Goal: Task Accomplishment & Management: Manage account settings

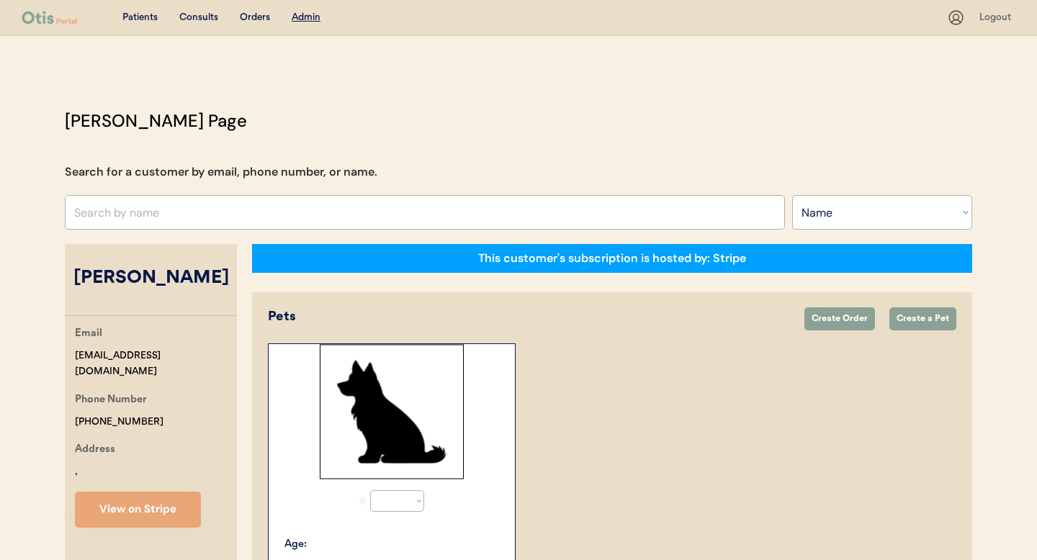
select select ""Name""
select select "true"
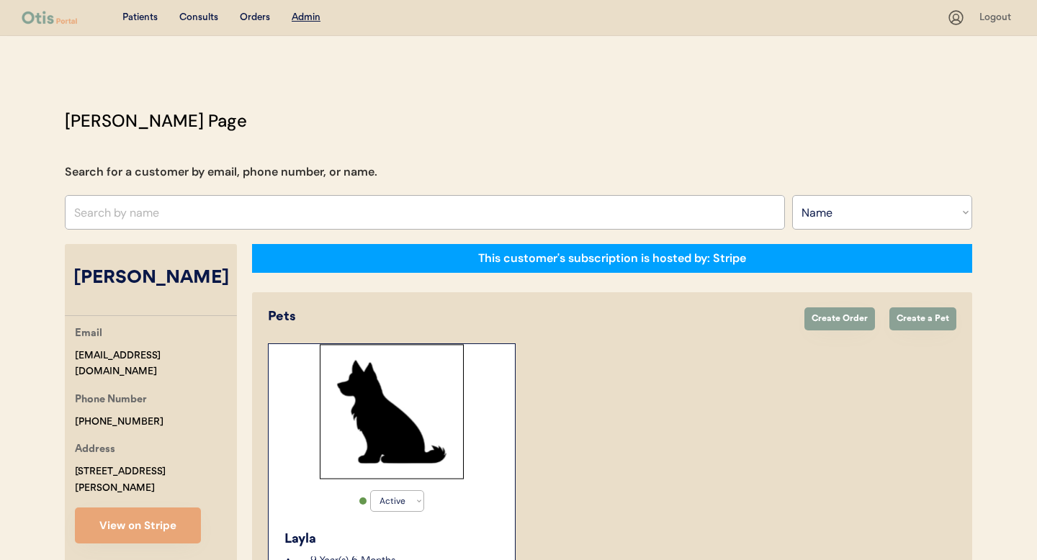
scroll to position [24, 0]
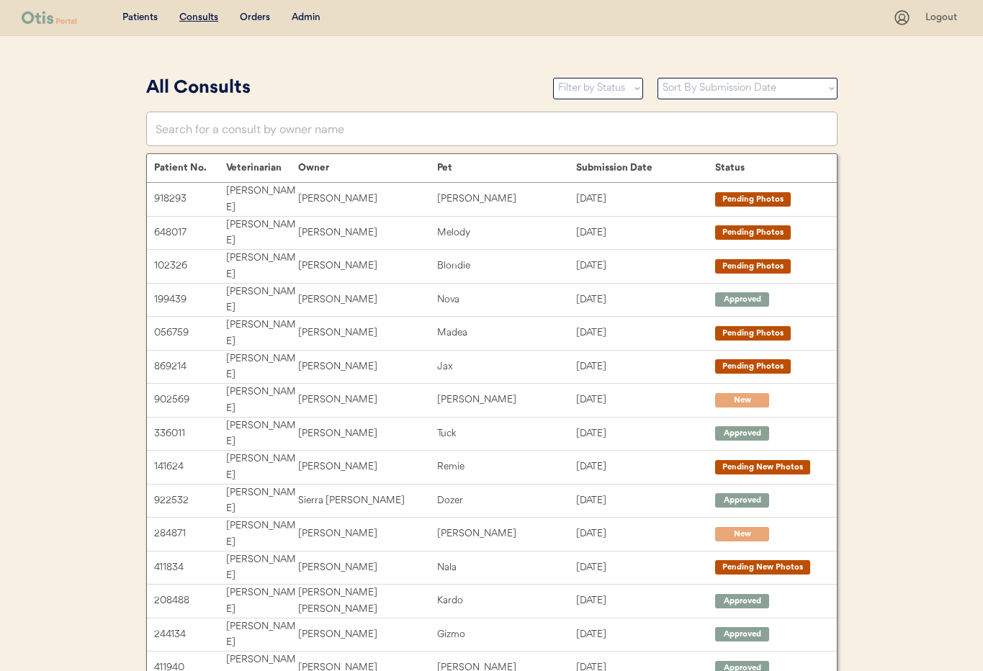
drag, startPoint x: 304, startPoint y: 19, endPoint x: 337, endPoint y: 99, distance: 87.2
click at [304, 19] on div "Admin" at bounding box center [306, 18] width 29 height 14
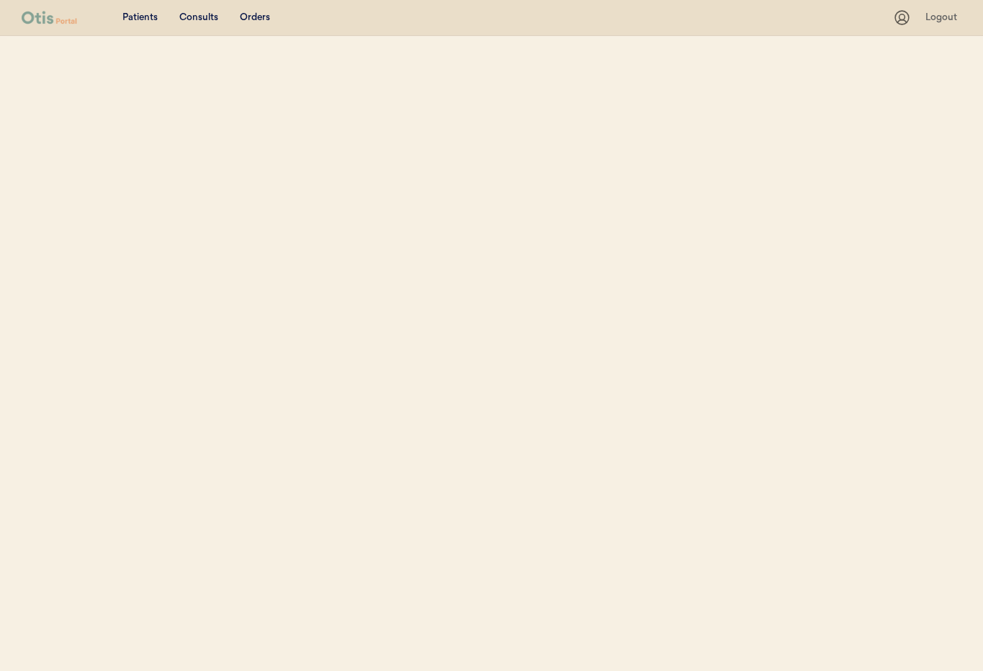
select select ""Name""
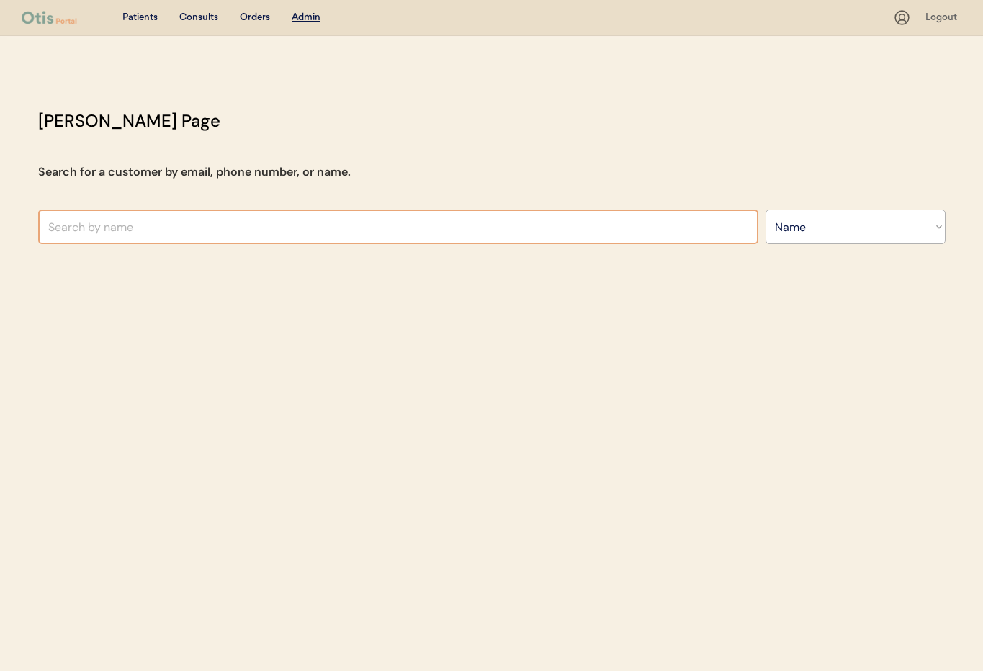
click at [183, 226] on input "text" at bounding box center [398, 227] width 720 height 35
click at [63, 228] on input "Grrenwood" at bounding box center [398, 227] width 720 height 35
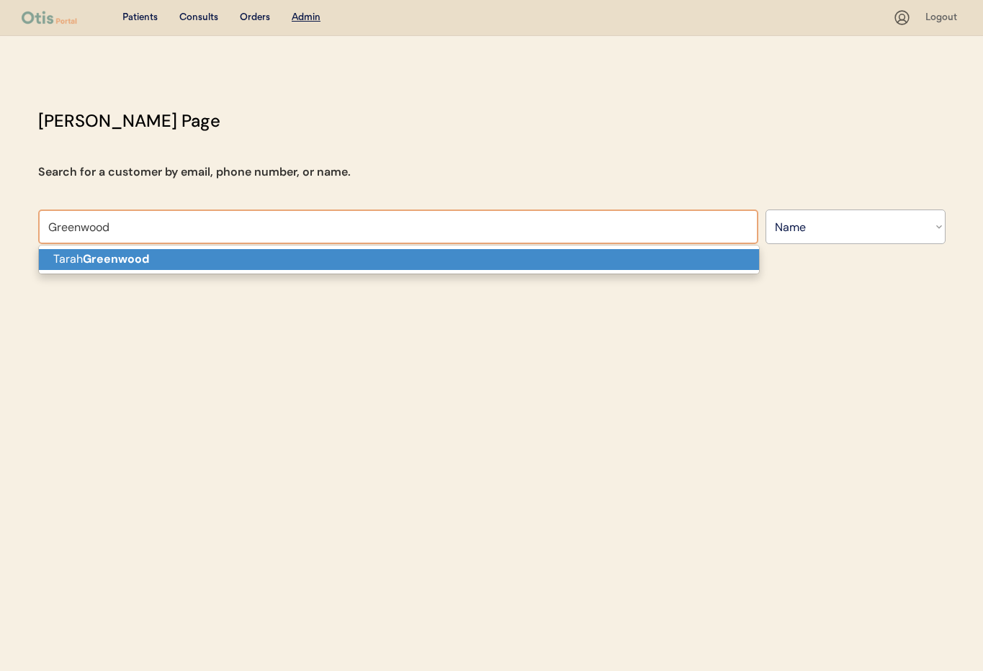
click at [100, 254] on strong "Greenwood" at bounding box center [116, 258] width 66 height 15
type input "Tarah Greenwood"
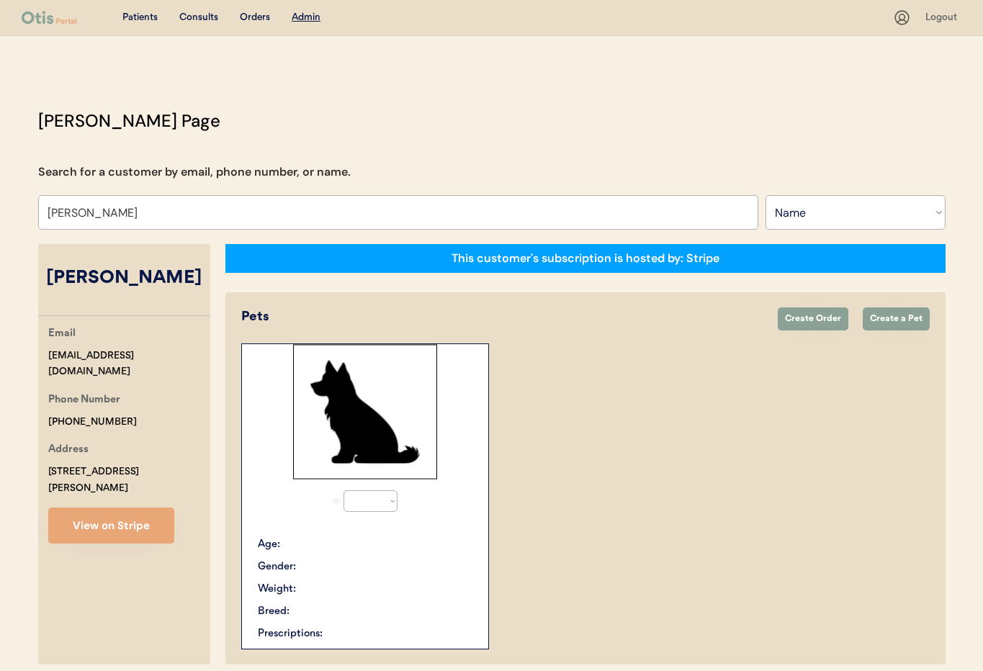
select select "true"
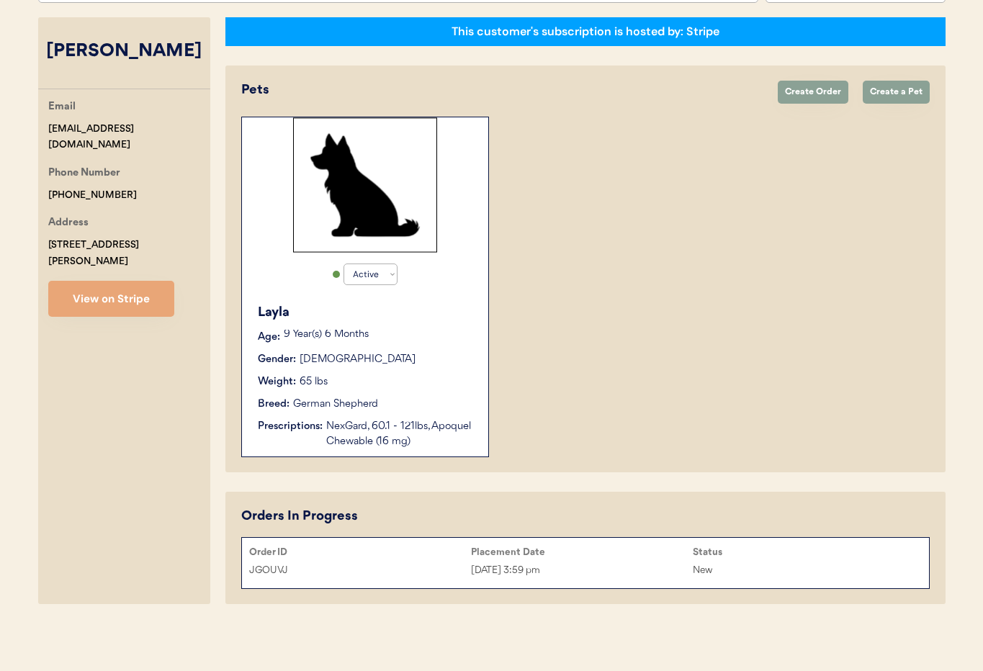
scroll to position [227, 0]
click at [88, 289] on button "View on Stripe" at bounding box center [111, 299] width 126 height 36
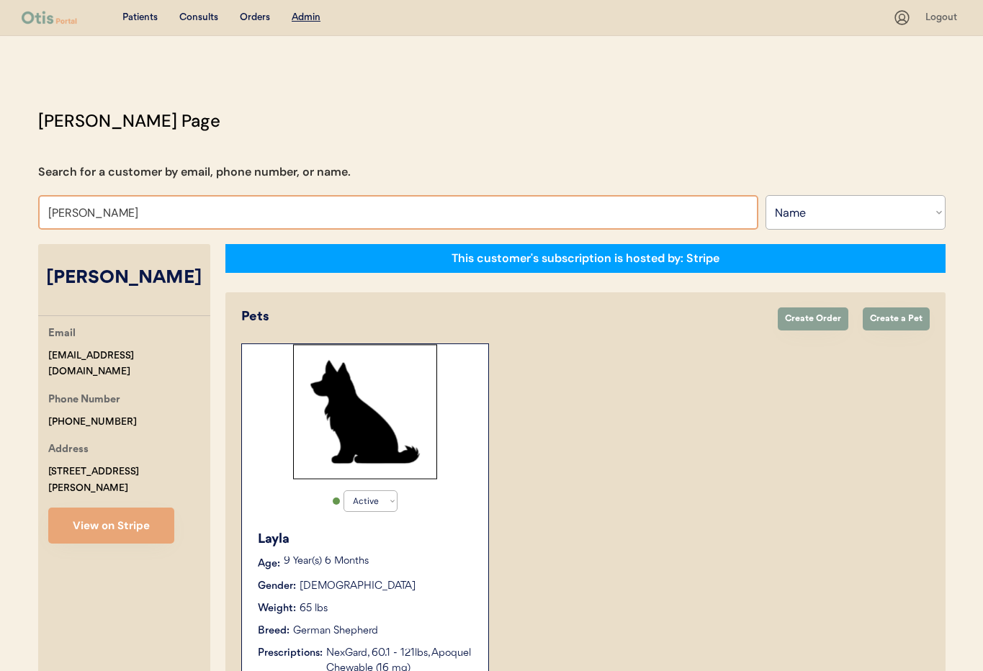
drag, startPoint x: 106, startPoint y: 208, endPoint x: -2, endPoint y: 208, distance: 108.0
click at [0, 208] on html "Patients Consults Orders Admin Logout Otis Admin Page Search for a customer by …" at bounding box center [491, 335] width 983 height 671
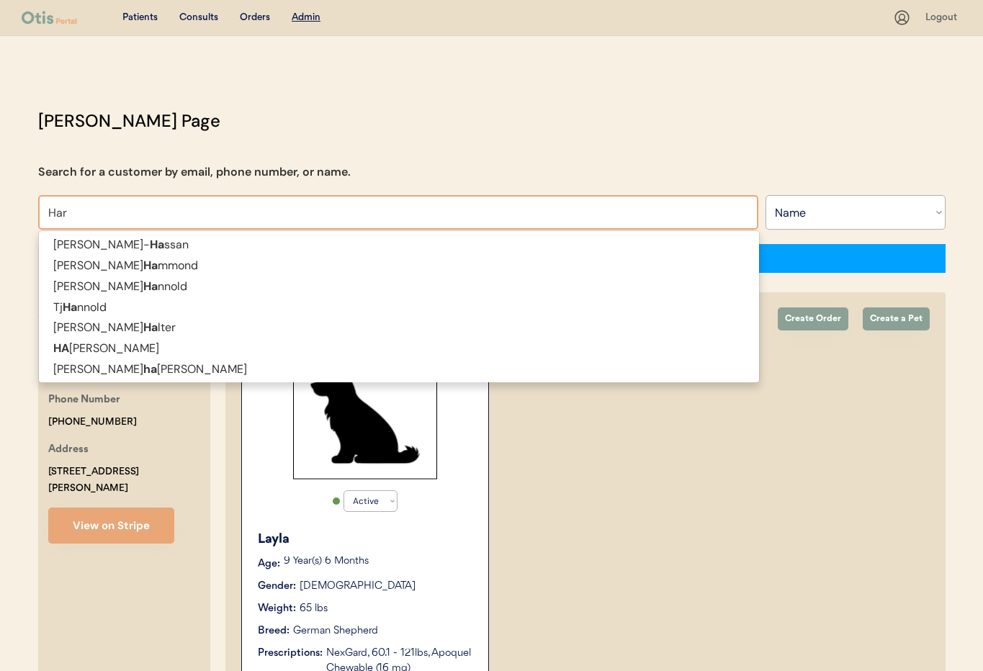
type input "Hart"
type input "Hartley Thomley"
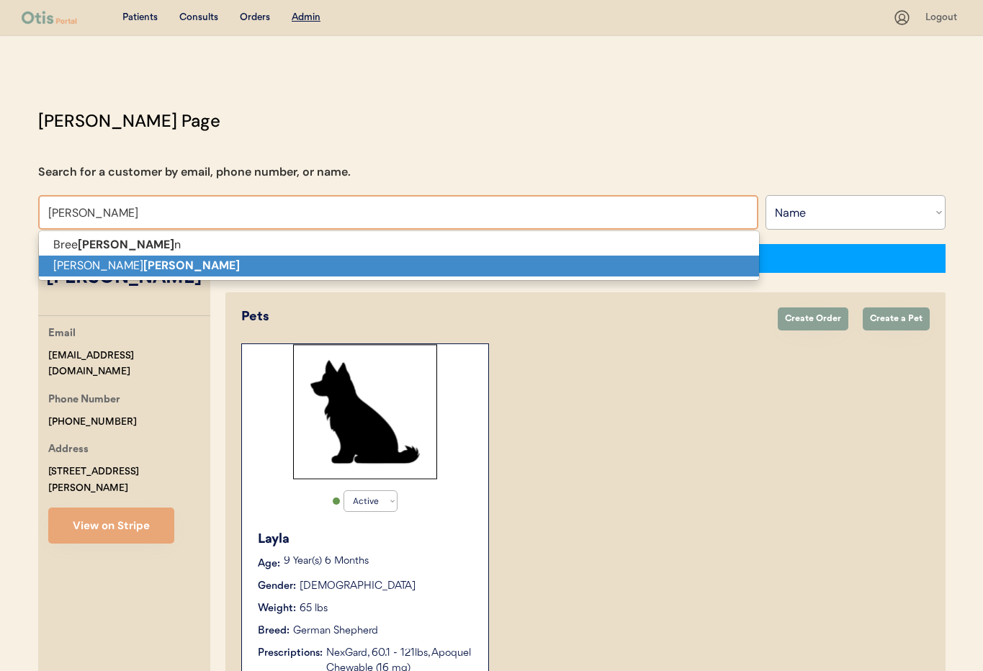
click at [86, 261] on p "Susan L Hartman" at bounding box center [399, 266] width 720 height 21
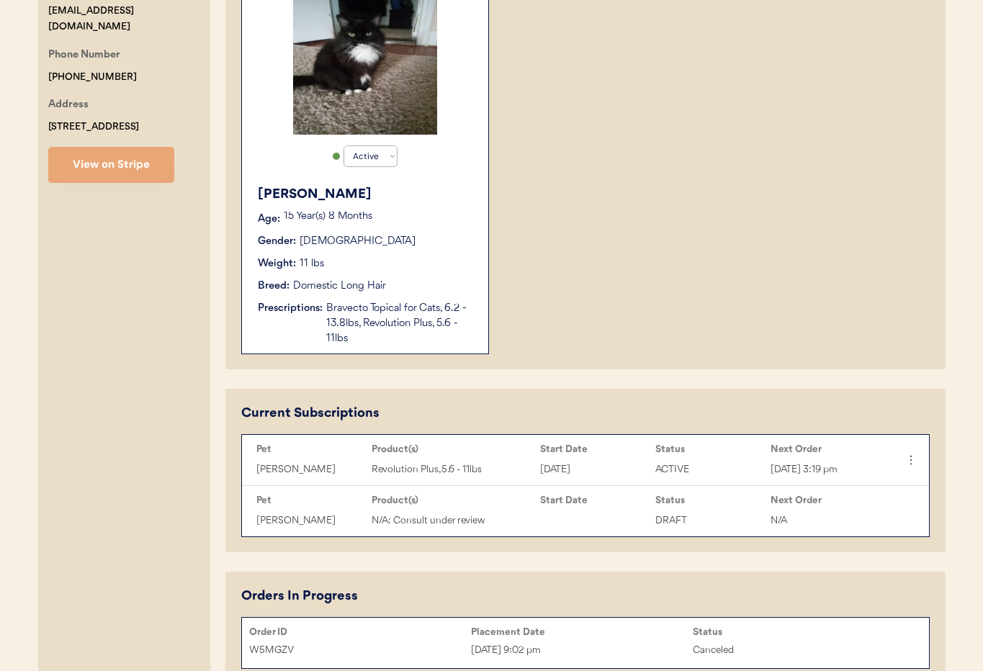
scroll to position [355, 0]
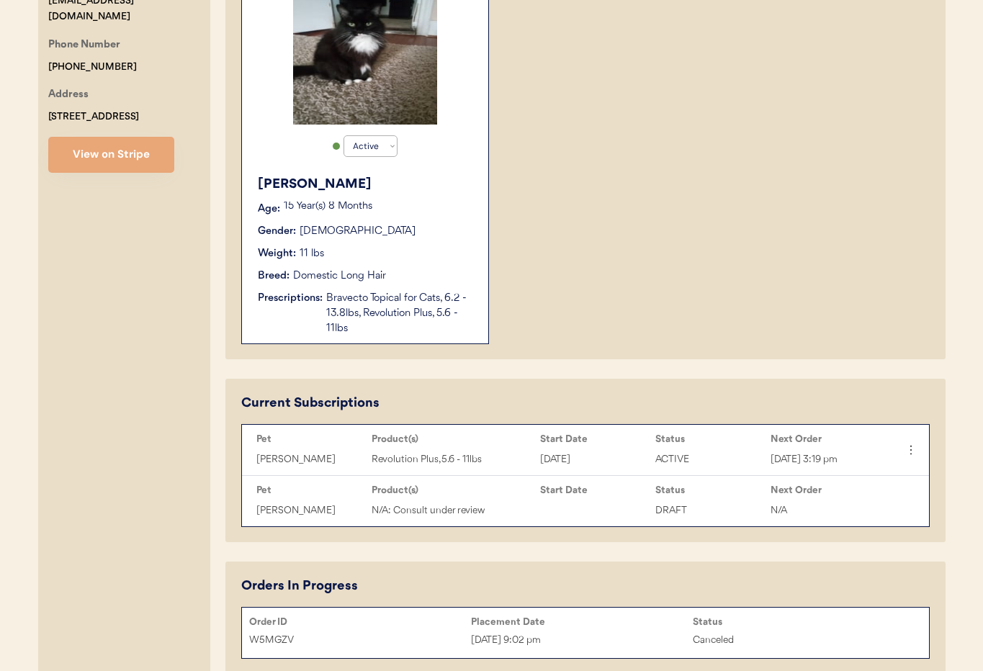
type input "Susan L Hartman"
click at [417, 322] on div "Bravecto Topical for Cats, 6.2 - 13.8lbs, Revolution Plus, 5.6 - 11lbs" at bounding box center [400, 313] width 148 height 45
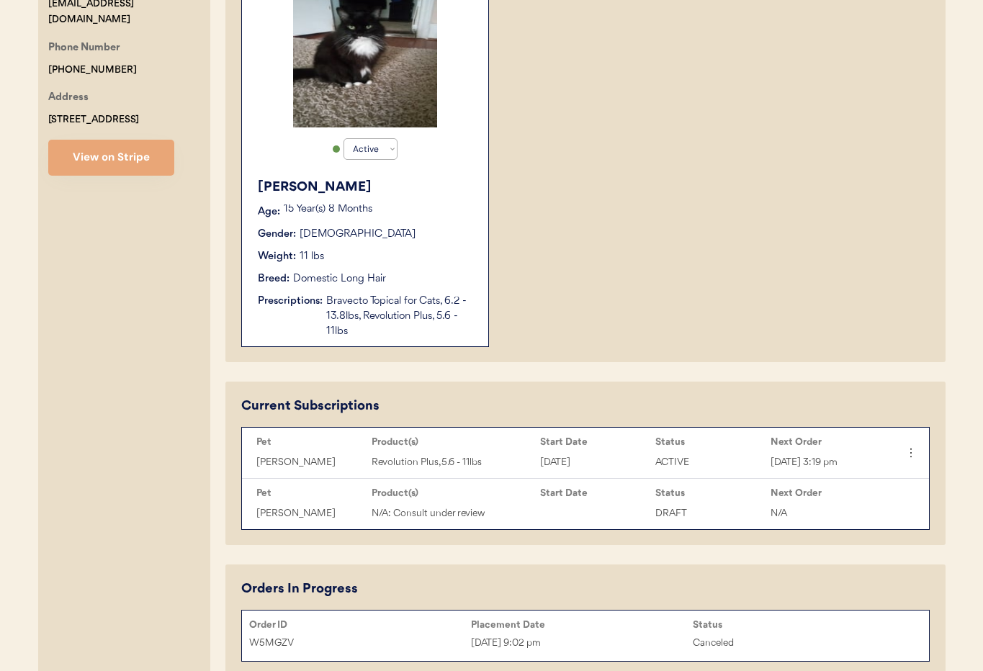
click at [417, 322] on div "Bravecto Topical for Cats, 6.2 - 13.8lbs, Revolution Plus, 5.6 - 11lbs" at bounding box center [400, 316] width 148 height 45
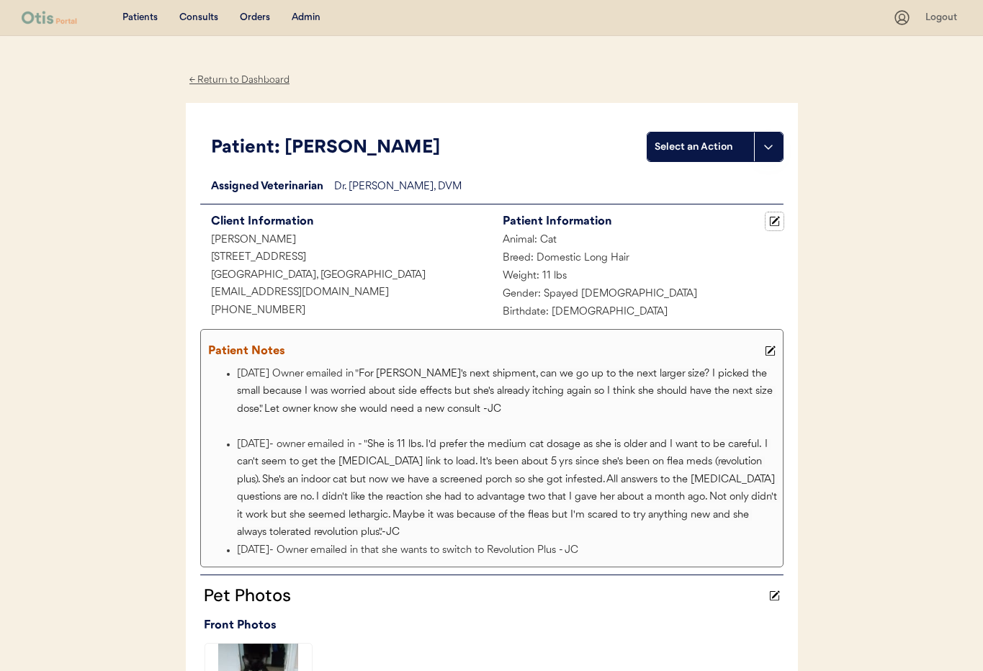
click at [777, 220] on icon at bounding box center [774, 221] width 11 height 11
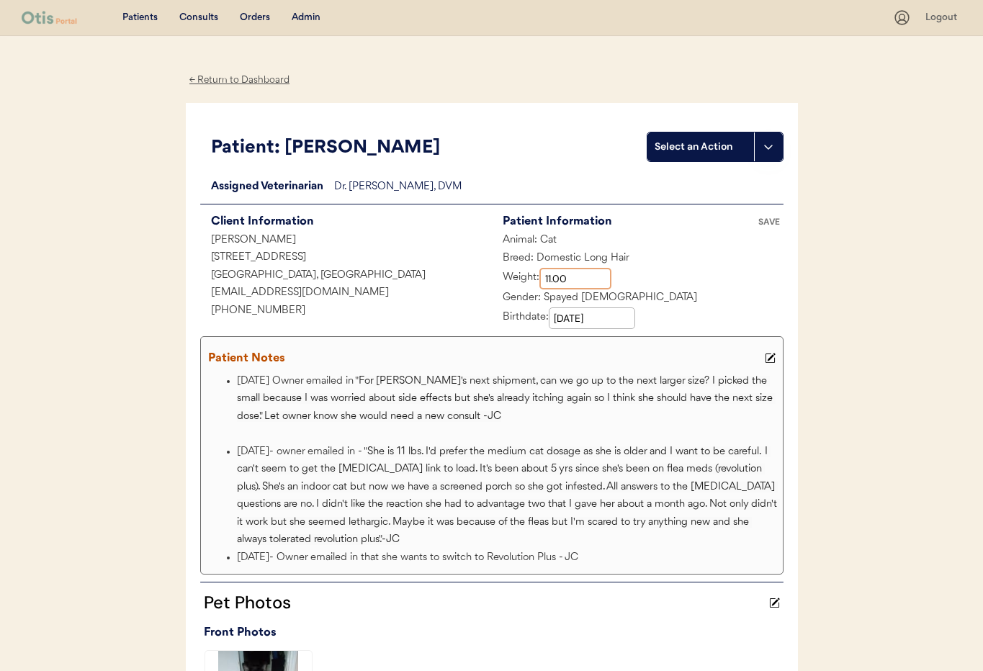
drag, startPoint x: 562, startPoint y: 283, endPoint x: 523, endPoint y: 280, distance: 39.0
click at [523, 280] on div "Weight:" at bounding box center [552, 279] width 120 height 22
type input "10.20"
click at [767, 220] on div "SAVE" at bounding box center [769, 222] width 29 height 9
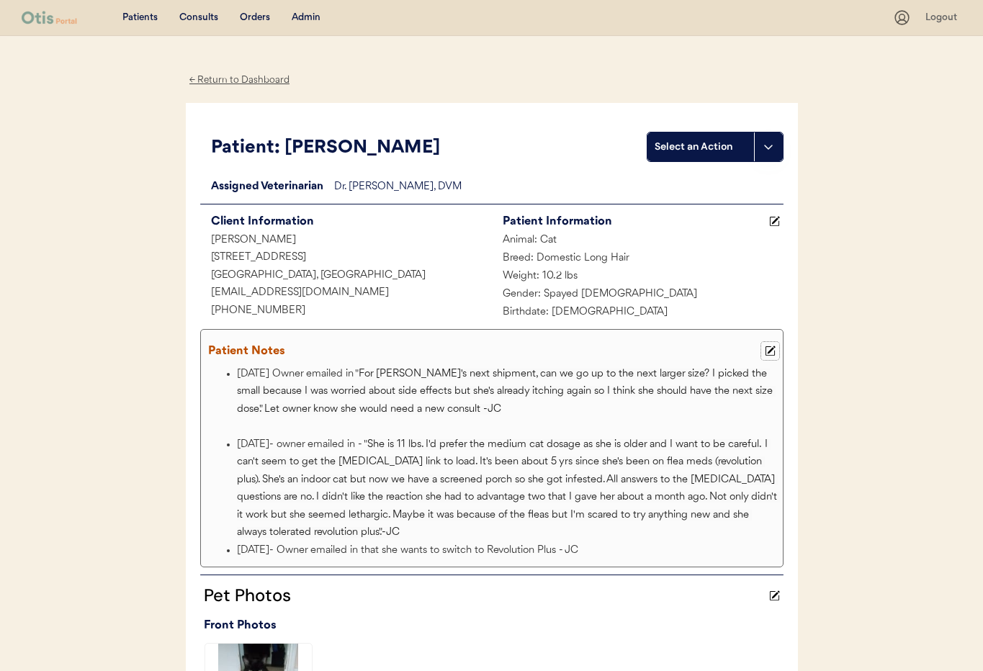
drag, startPoint x: 771, startPoint y: 345, endPoint x: 758, endPoint y: 357, distance: 17.9
click at [771, 346] on icon at bounding box center [770, 351] width 11 height 11
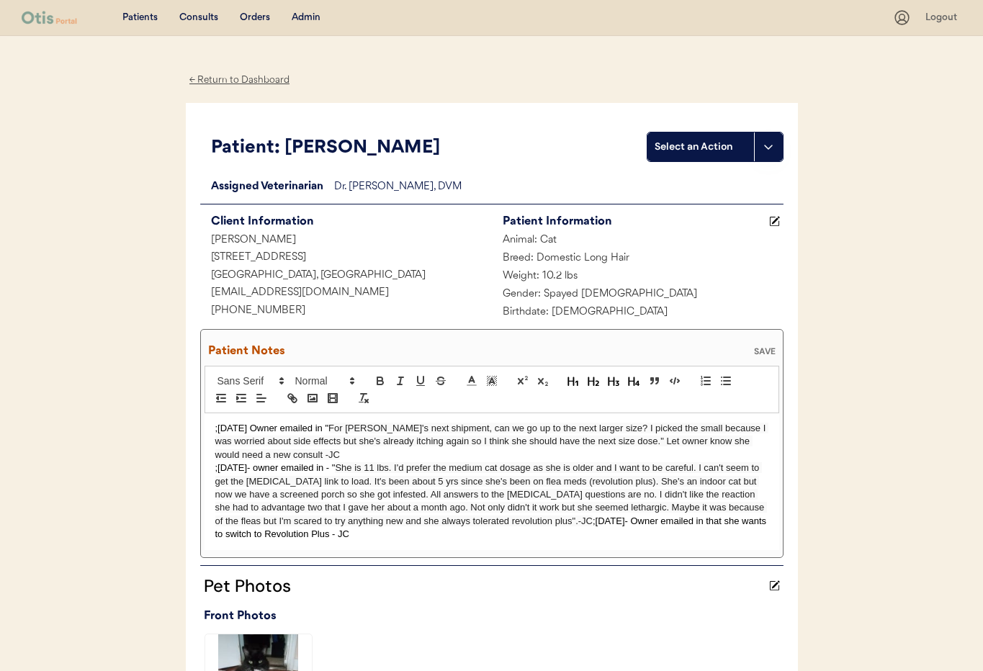
click at [215, 429] on p ";10/4/25 Owner emailed in " For Tiffany's next shipment, can we go up to the ne…" at bounding box center [491, 442] width 553 height 40
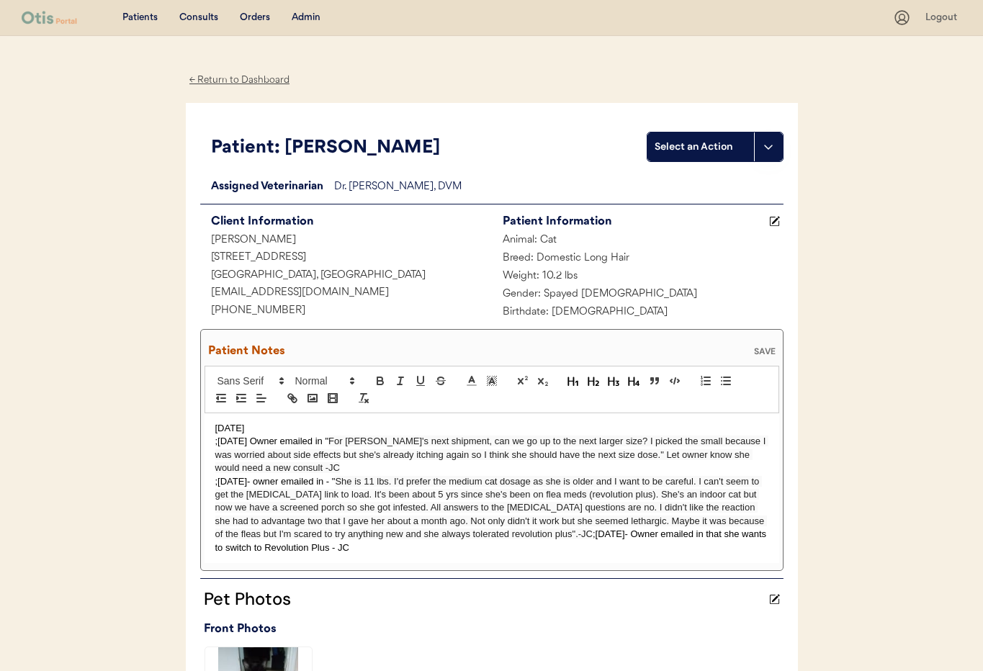
click at [216, 430] on p "10/14/25" at bounding box center [491, 428] width 553 height 13
click at [273, 425] on p ";10/14/25" at bounding box center [491, 428] width 553 height 13
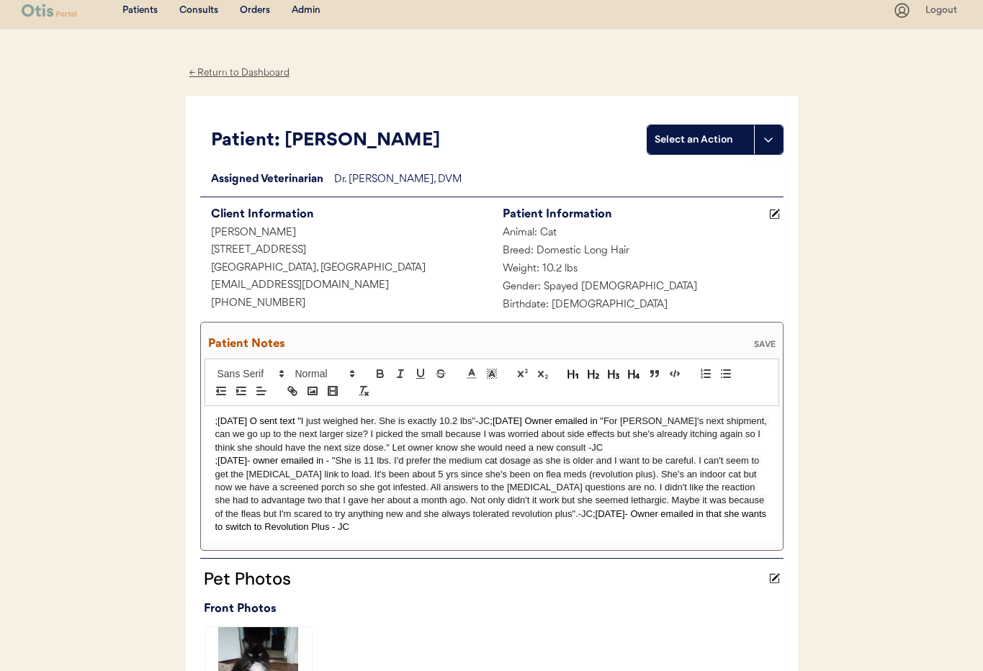
click at [767, 340] on div "SAVE" at bounding box center [764, 344] width 29 height 9
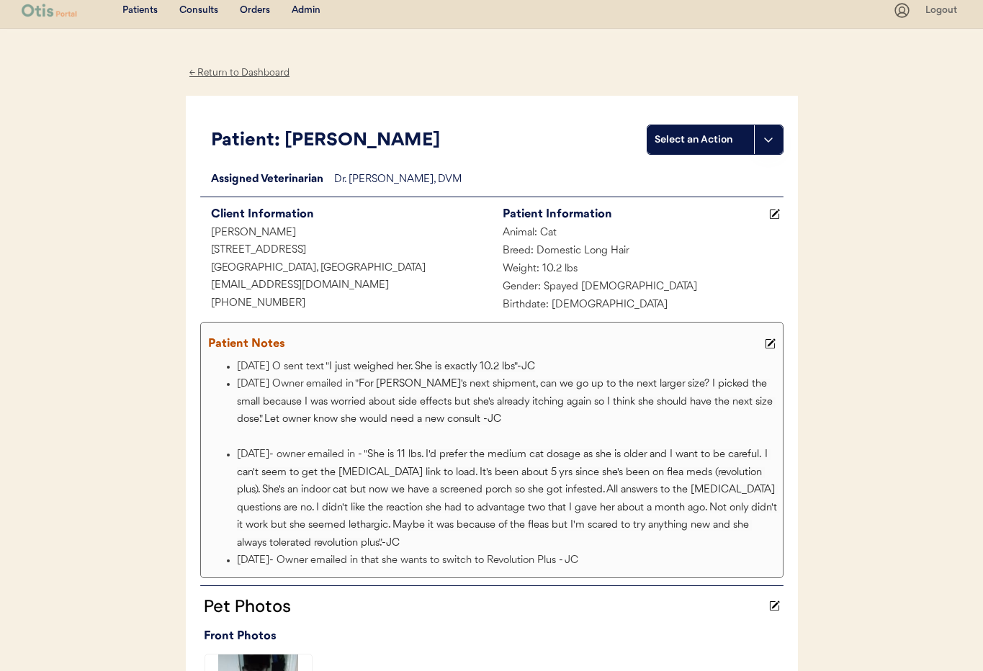
click at [301, 12] on div "Admin" at bounding box center [306, 11] width 29 height 14
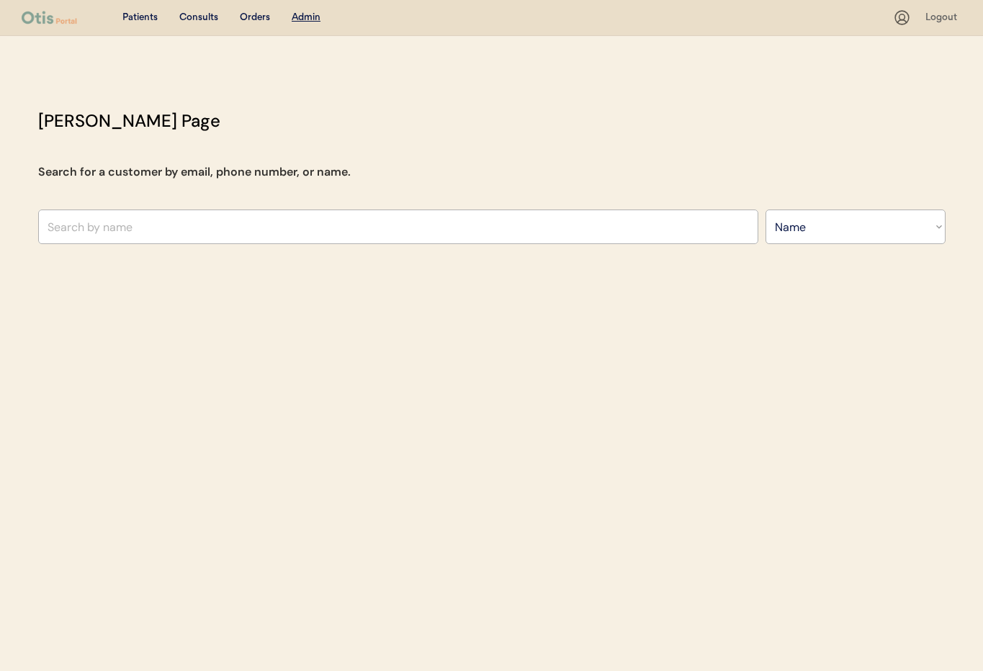
select select ""Name""
click at [189, 223] on input "text" at bounding box center [398, 227] width 720 height 35
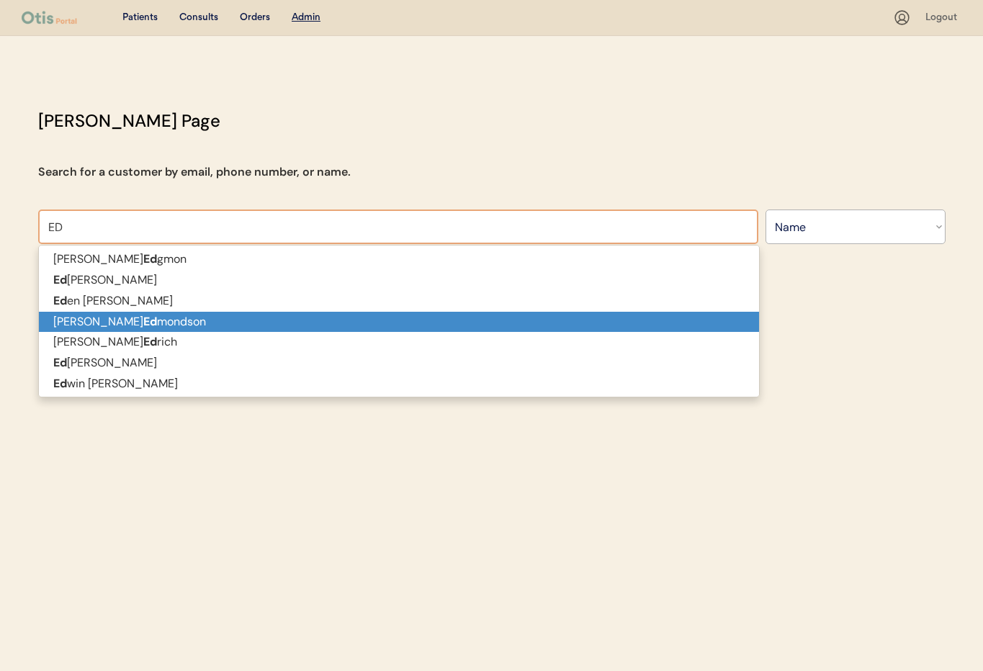
click at [176, 326] on p "[PERSON_NAME]" at bounding box center [399, 322] width 720 height 21
type input "[PERSON_NAME]"
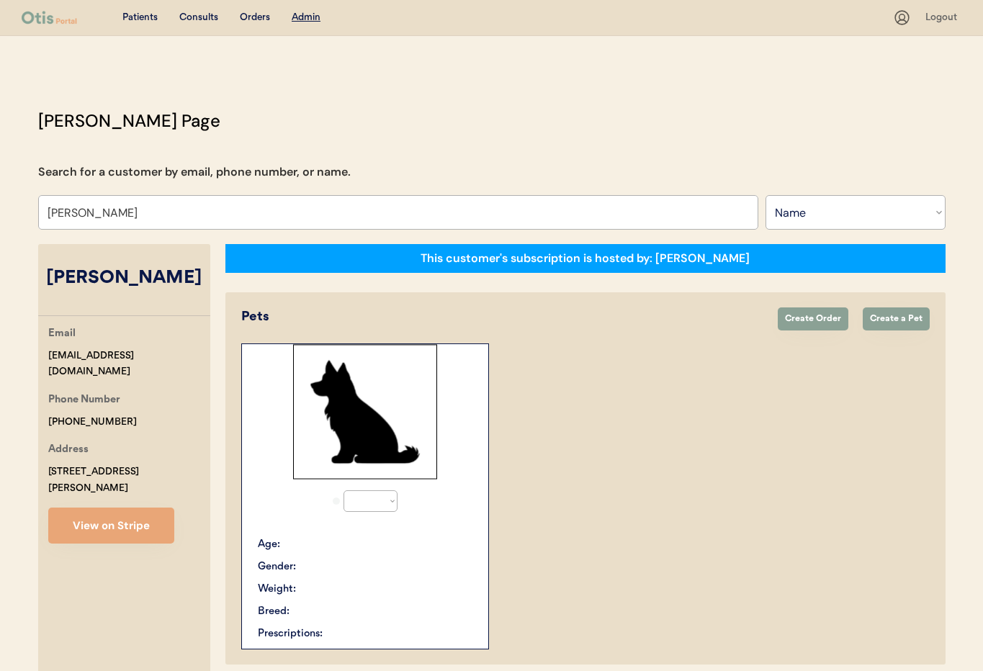
select select "true"
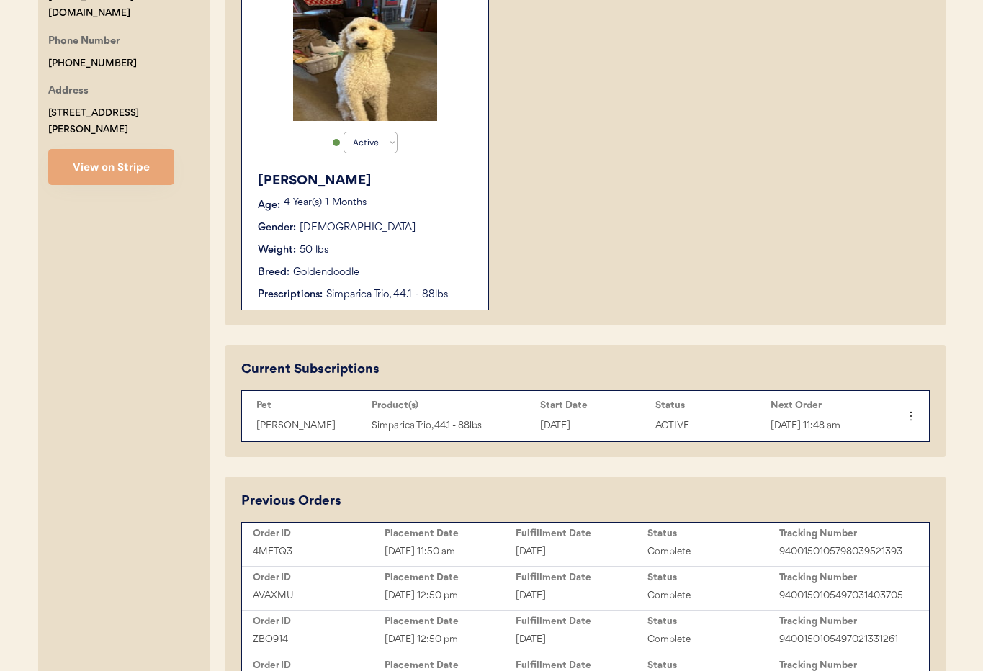
scroll to position [383, 0]
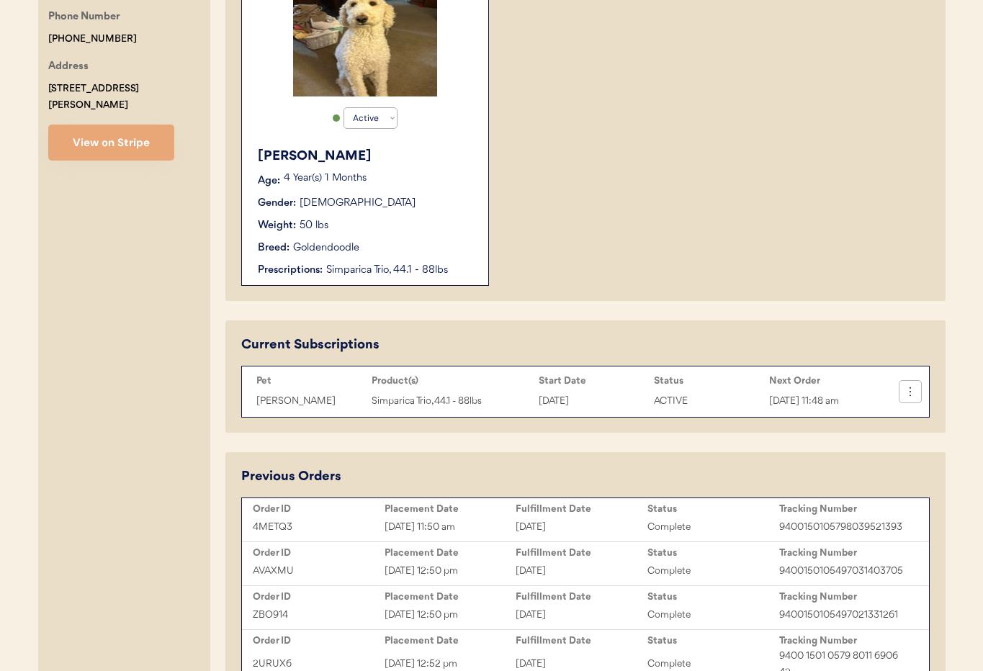
type input "[PERSON_NAME]"
click at [912, 393] on icon at bounding box center [910, 392] width 14 height 14
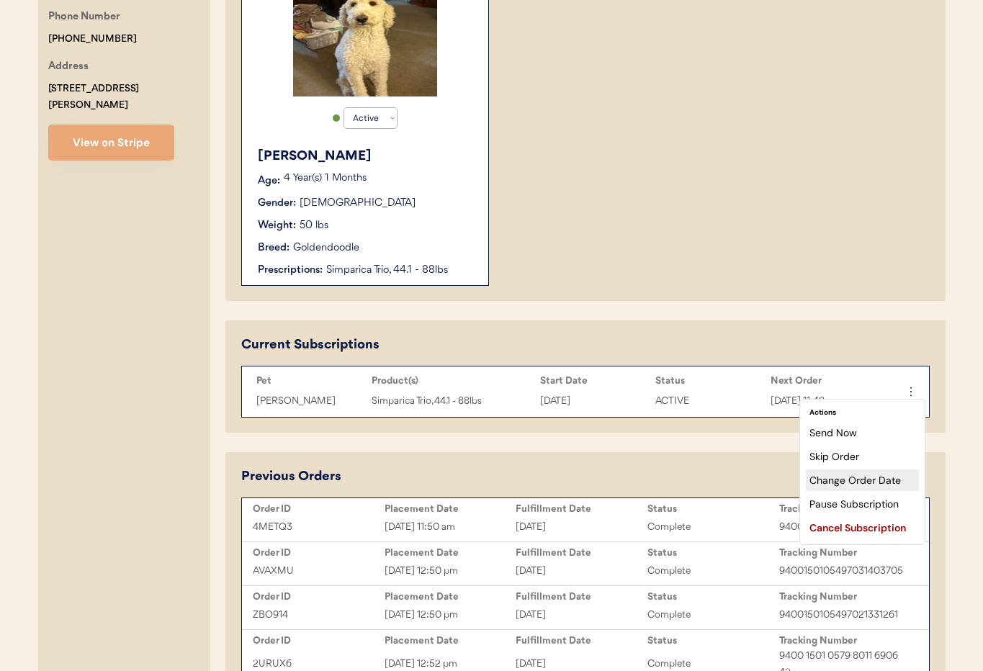
click at [875, 475] on div "Change Order Date" at bounding box center [862, 481] width 113 height 22
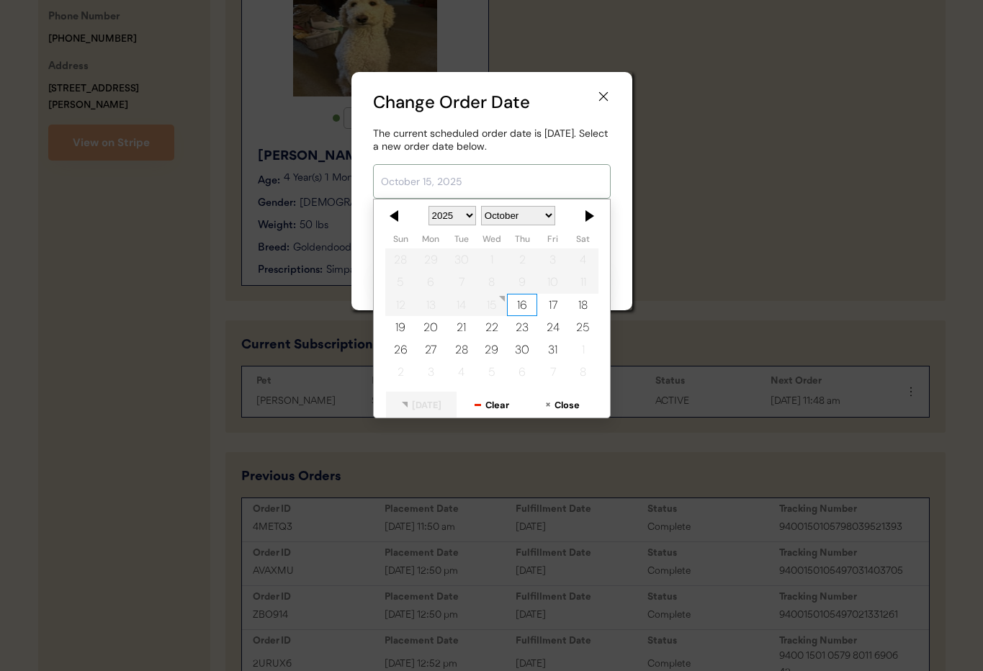
click at [429, 180] on input "text" at bounding box center [492, 181] width 238 height 35
click at [427, 349] on div "27" at bounding box center [431, 350] width 30 height 22
type input "October 27, 2025"
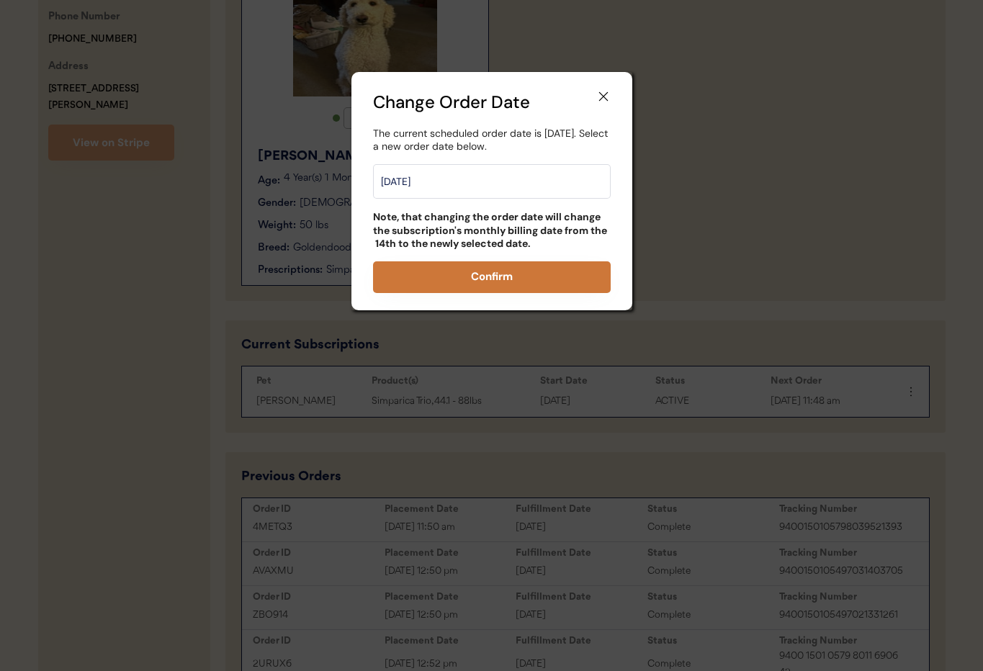
click at [488, 277] on button "Confirm" at bounding box center [492, 277] width 238 height 32
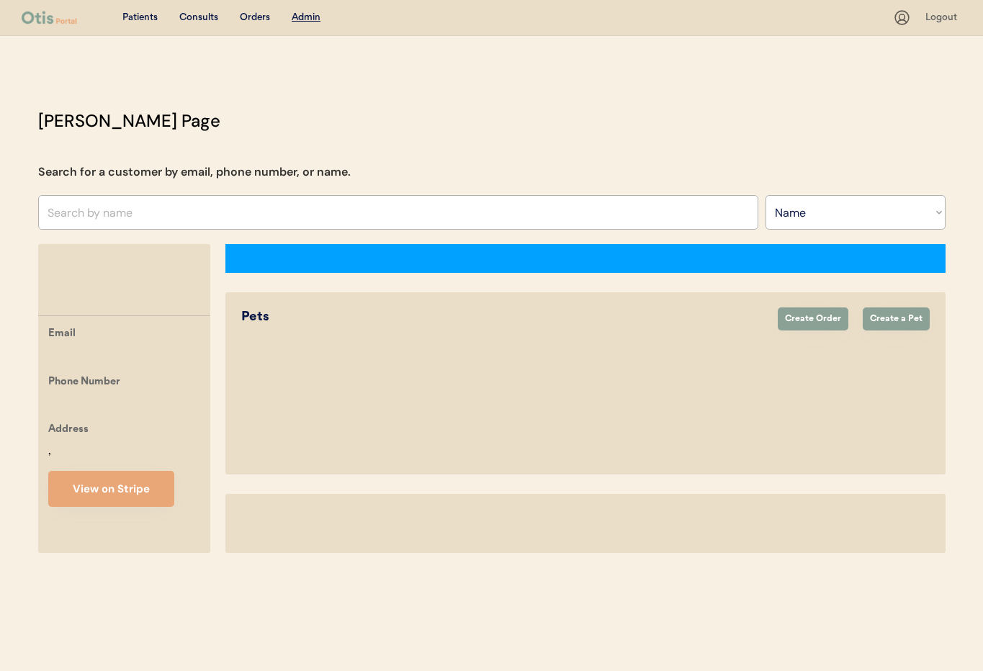
select select ""Name""
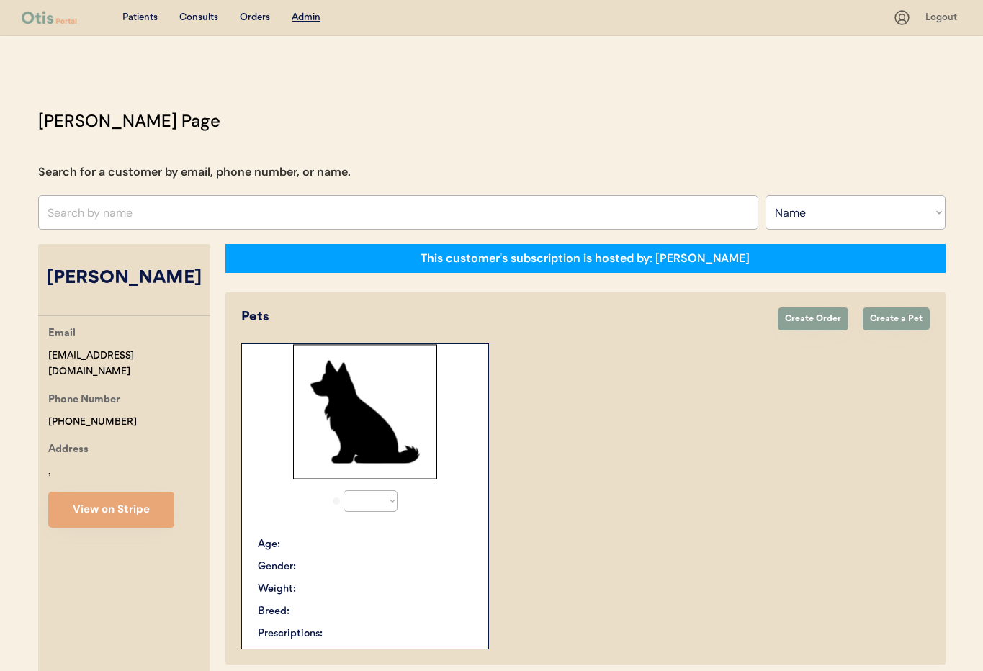
select select "true"
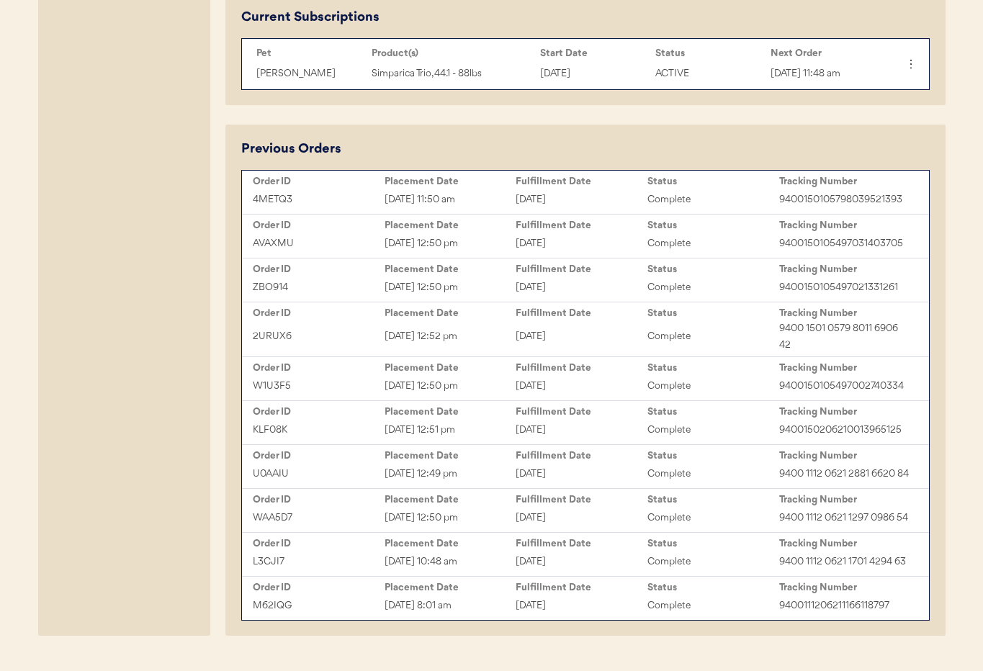
scroll to position [713, 0]
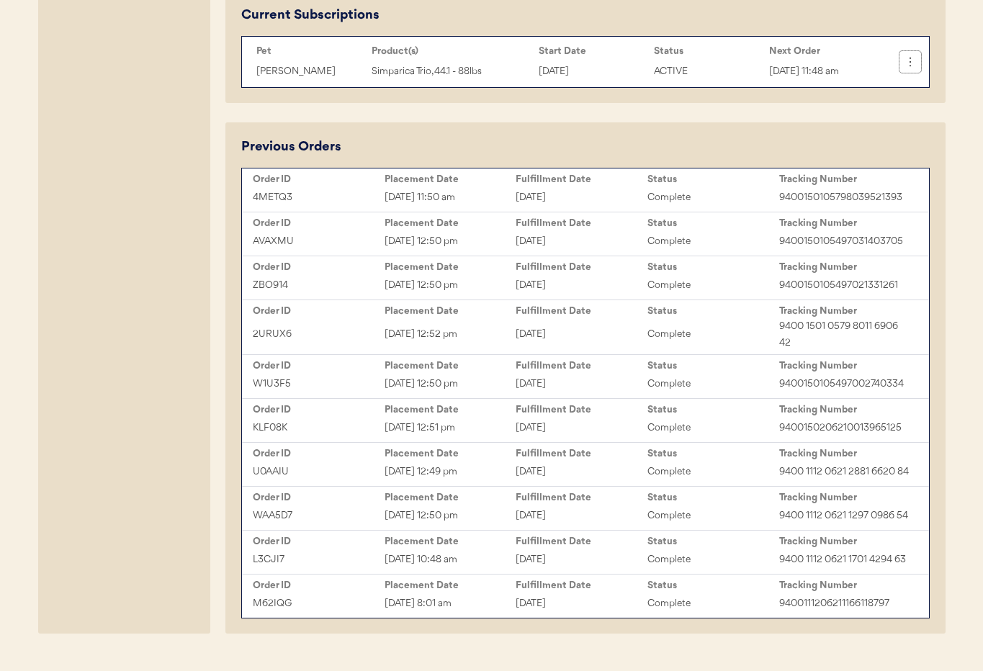
click at [916, 63] on icon at bounding box center [910, 62] width 14 height 14
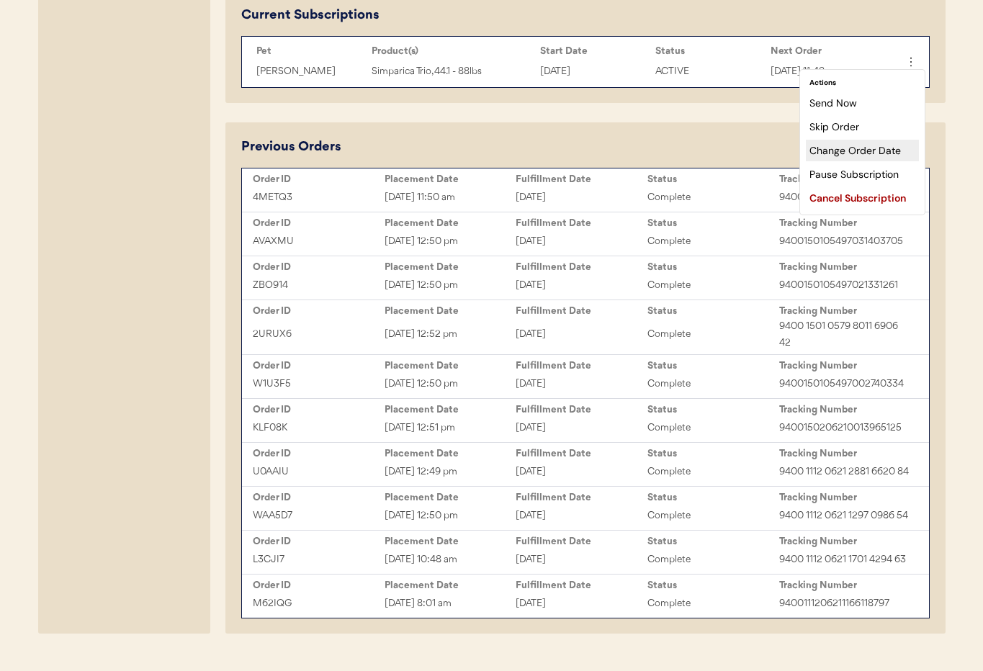
click at [877, 150] on div "Change Order Date" at bounding box center [862, 151] width 113 height 22
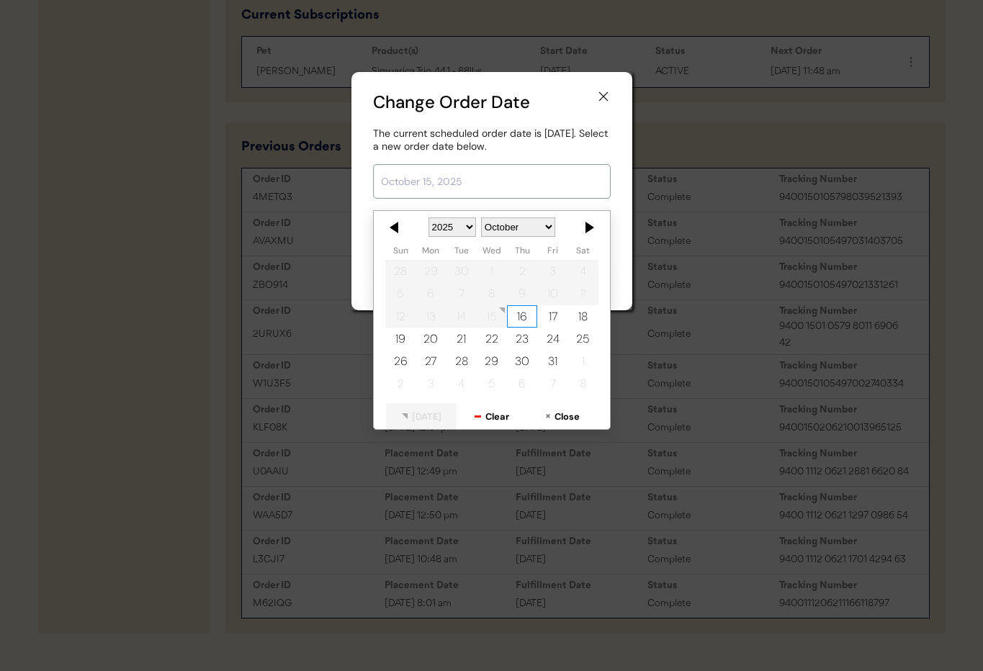
click at [453, 181] on input "text" at bounding box center [492, 181] width 238 height 35
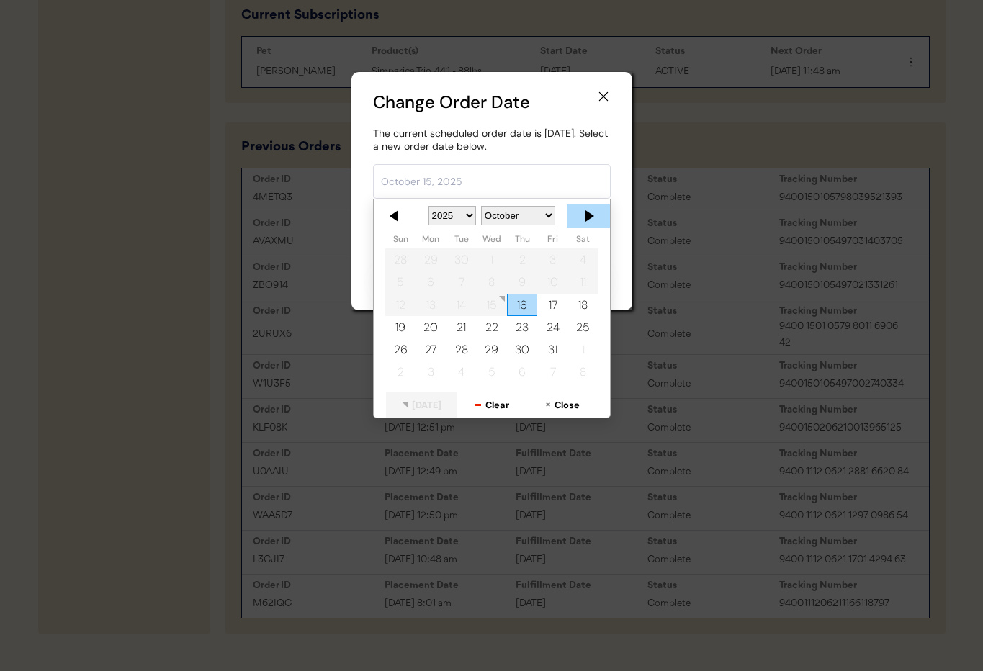
click at [586, 215] on div at bounding box center [588, 216] width 43 height 23
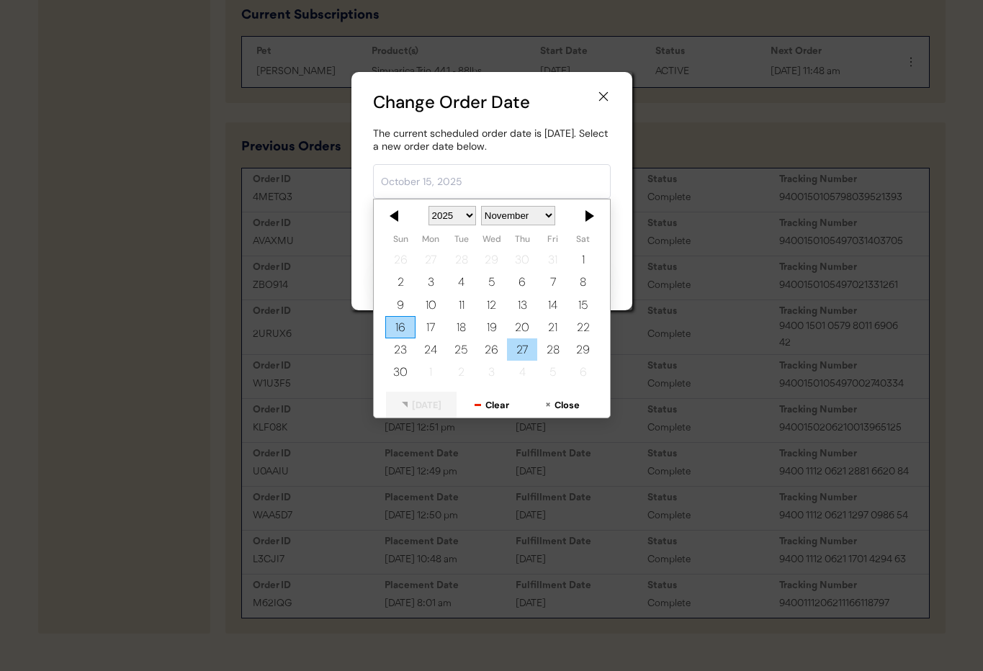
click at [519, 352] on div "27" at bounding box center [522, 350] width 30 height 22
type input "November 27, 2025"
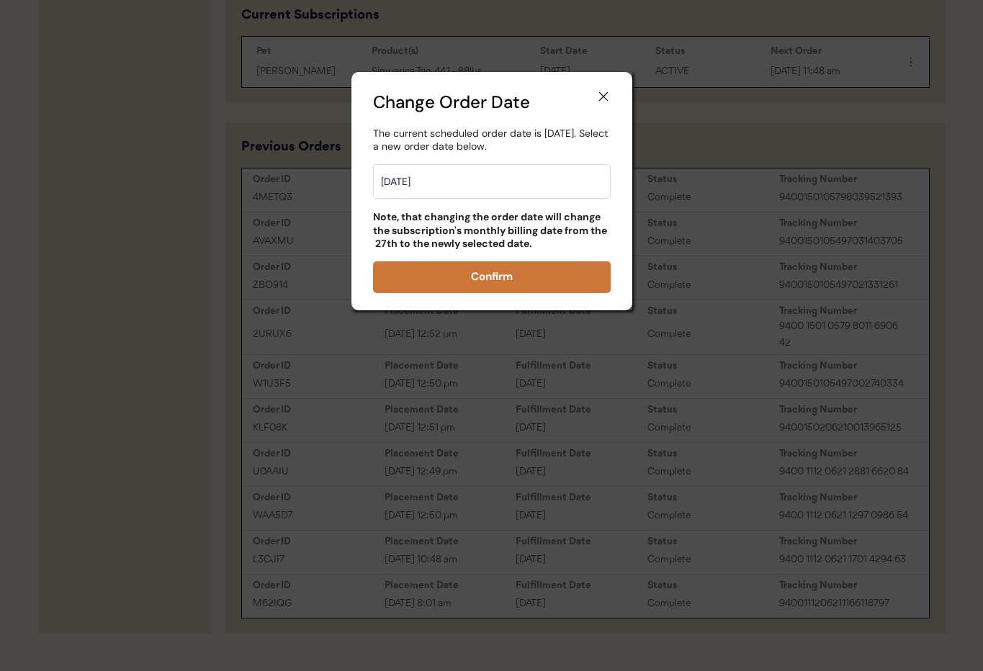
click at [485, 278] on button "Confirm" at bounding box center [492, 277] width 238 height 32
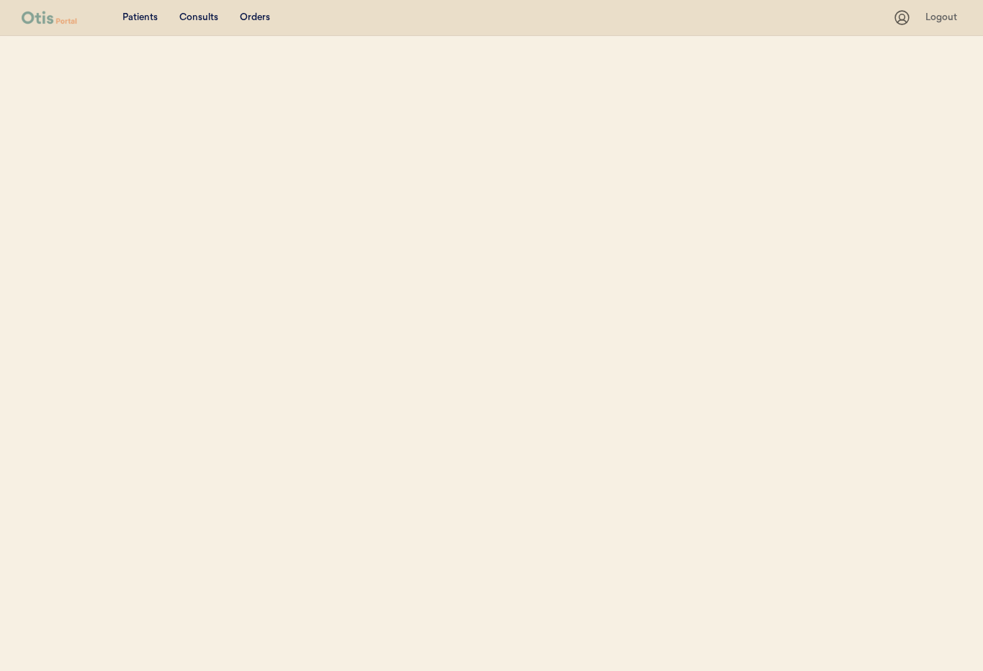
select select ""Name""
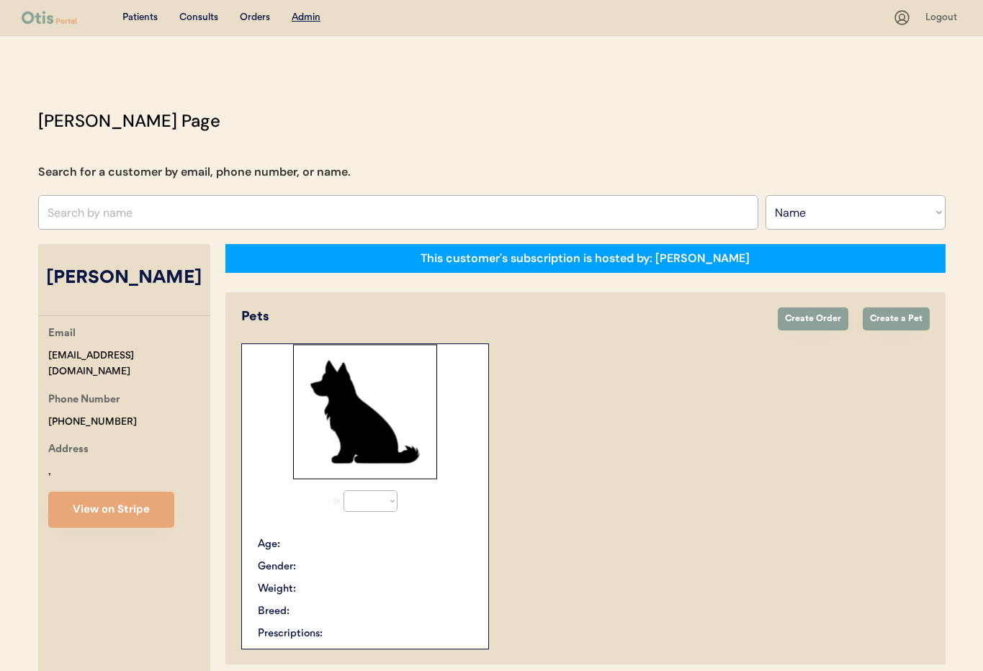
select select "true"
